Goal: Task Accomplishment & Management: Manage account settings

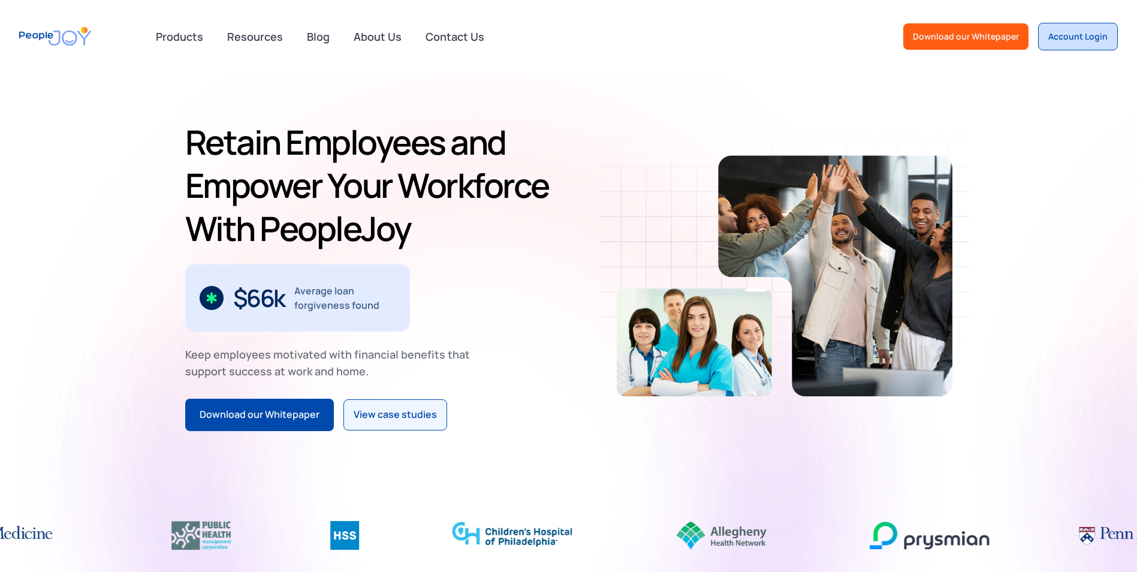
click at [1067, 41] on div "Account Login" at bounding box center [1077, 37] width 59 height 12
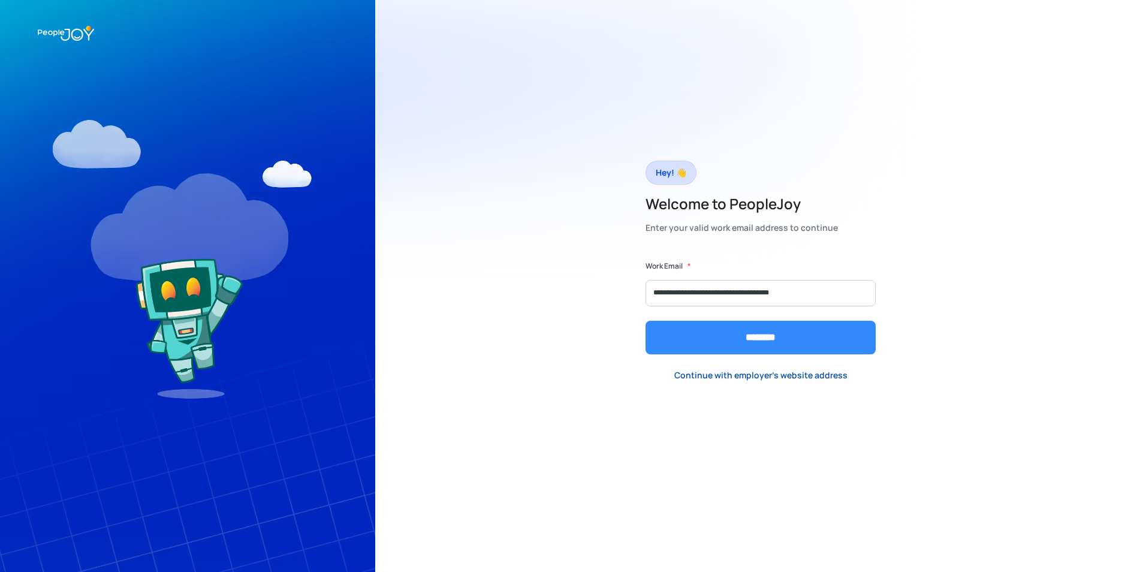
type input "**********"
click at [743, 336] on input "********" at bounding box center [760, 338] width 230 height 34
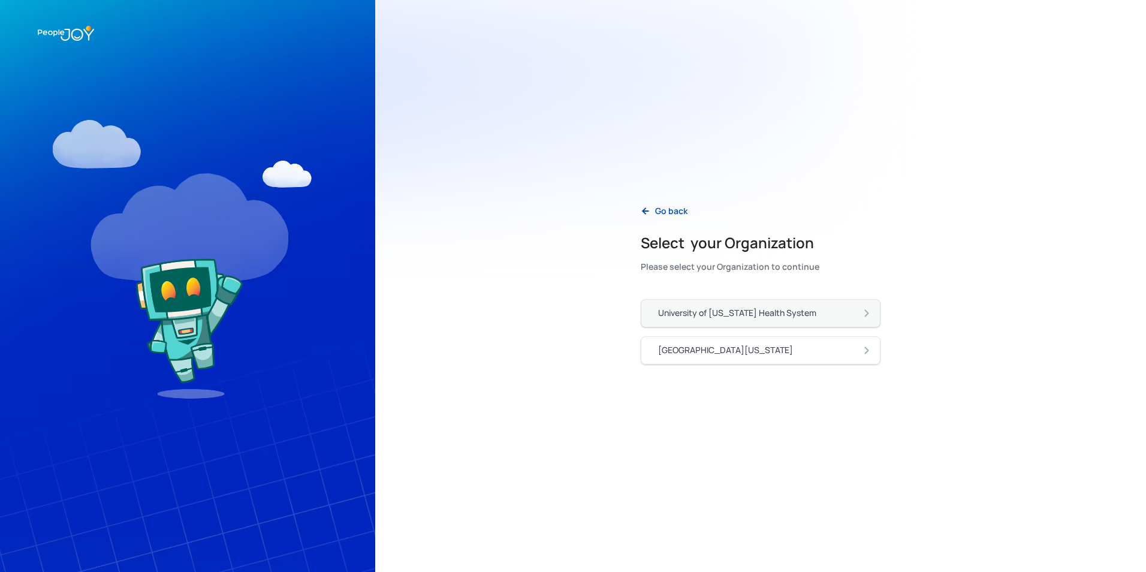
click at [723, 320] on link "University of Pennsylvania Health System" at bounding box center [761, 313] width 240 height 28
